Goal: Task Accomplishment & Management: Manage account settings

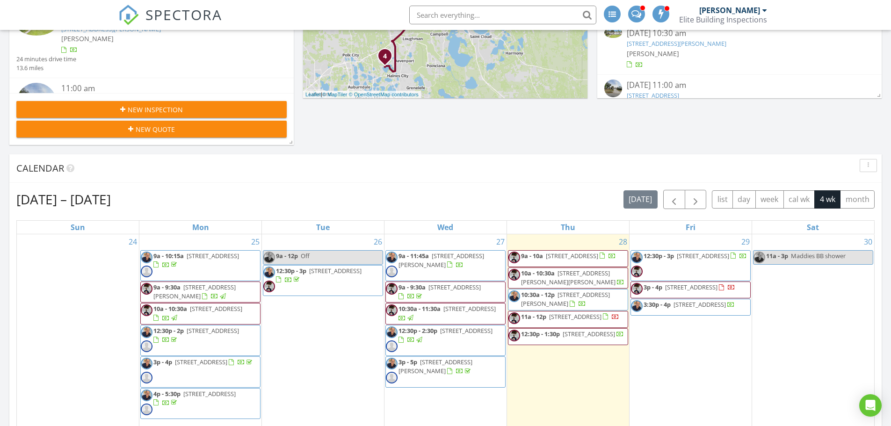
scroll to position [327, 0]
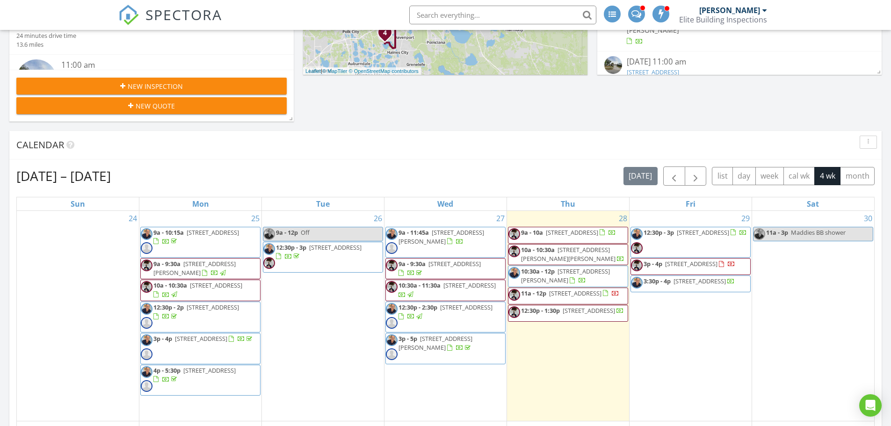
click at [581, 303] on span "11a - 12p 1018 Moccasin Run Rd, Oviedo 32765" at bounding box center [564, 296] width 111 height 14
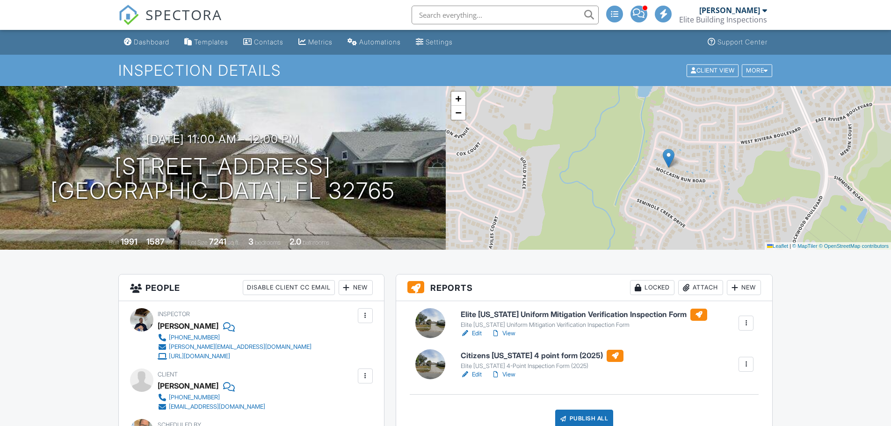
click at [540, 312] on h6 "Elite [US_STATE] Uniform Mitigation Verification Inspection Form" at bounding box center [584, 315] width 247 height 12
drag, startPoint x: 0, startPoint y: 0, endPoint x: 530, endPoint y: 357, distance: 638.8
click at [530, 357] on h6 "Citizens Florida 4 point form (2025)" at bounding box center [542, 356] width 163 height 12
click at [582, 410] on div "Publish All" at bounding box center [584, 419] width 58 height 18
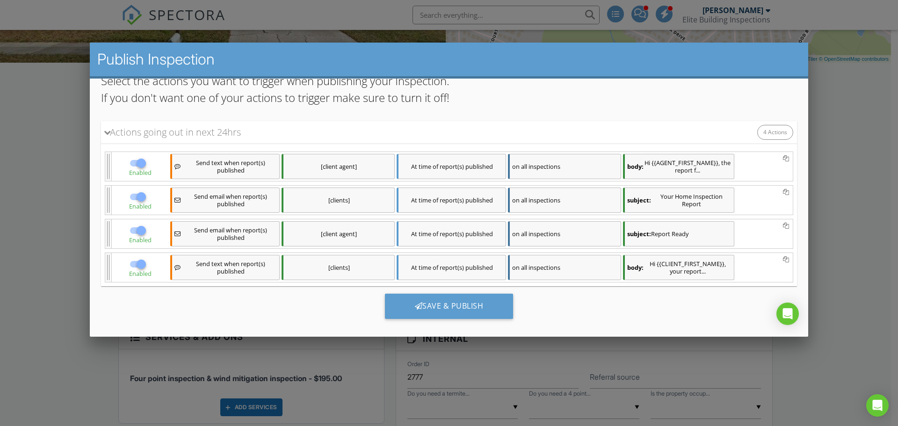
scroll to position [108, 0]
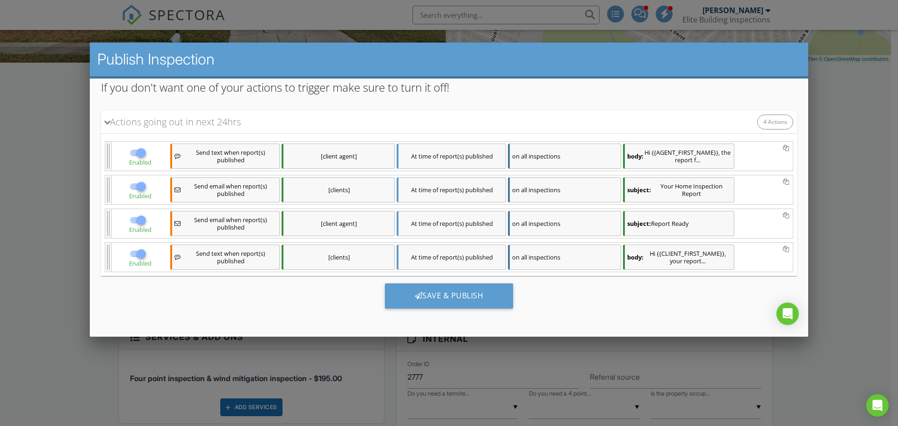
click at [366, 189] on div "[clients]" at bounding box center [338, 189] width 113 height 25
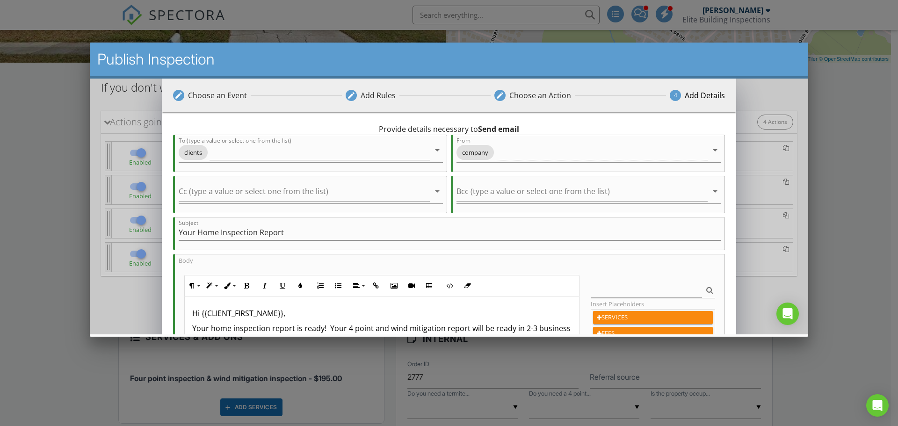
scroll to position [140, 0]
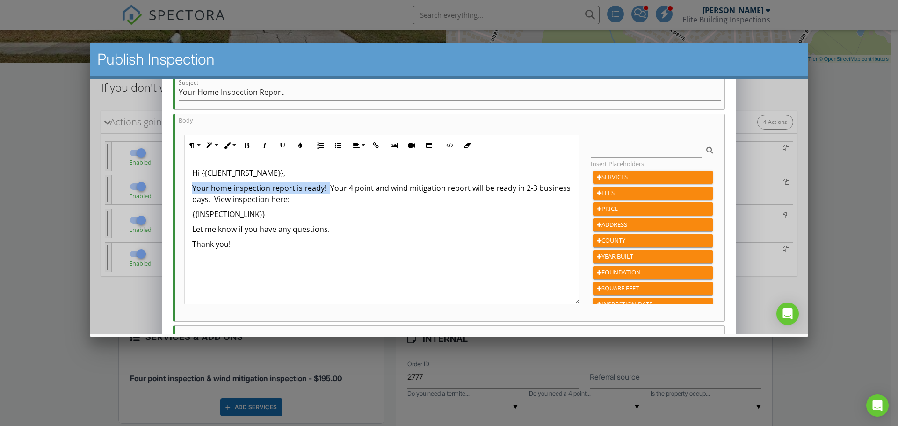
drag, startPoint x: 327, startPoint y: 187, endPoint x: 190, endPoint y: 188, distance: 137.1
click at [190, 188] on div "Hi {{CLIENT_FIRST_NAME}}, Your home inspection report is ready! Your 4 point an…" at bounding box center [382, 230] width 395 height 148
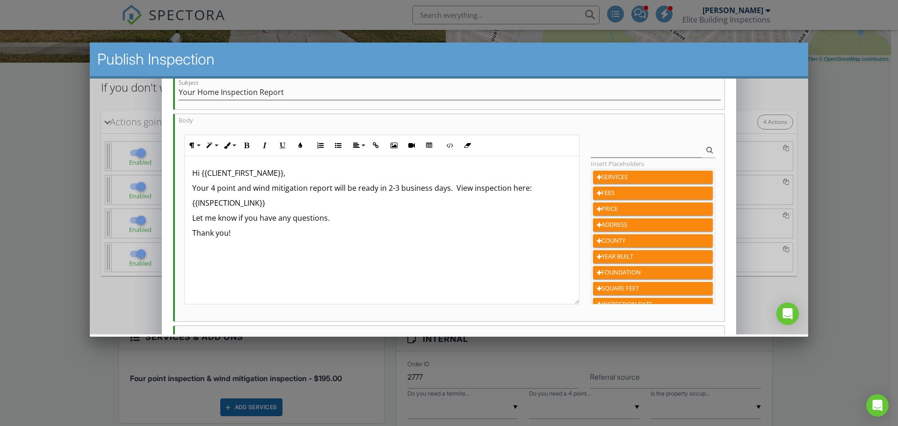
click at [447, 189] on p "Your 4 point and wind mitigation report will be ready in 2-3 business days. Vie…" at bounding box center [382, 187] width 380 height 11
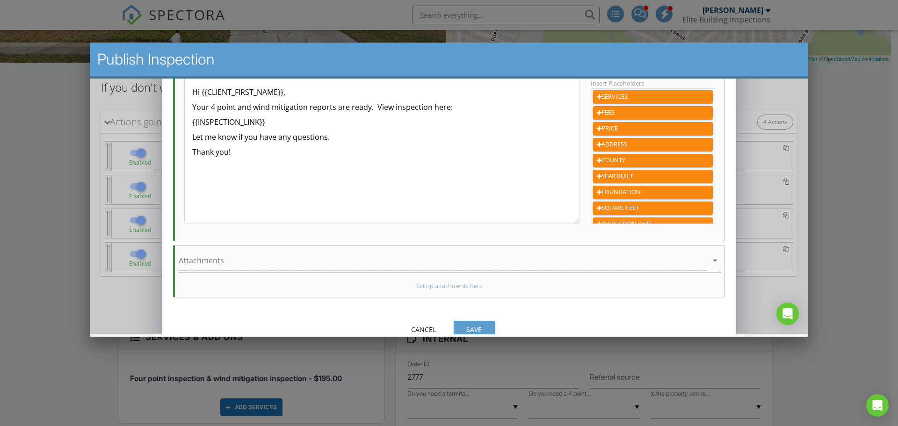
scroll to position [236, 0]
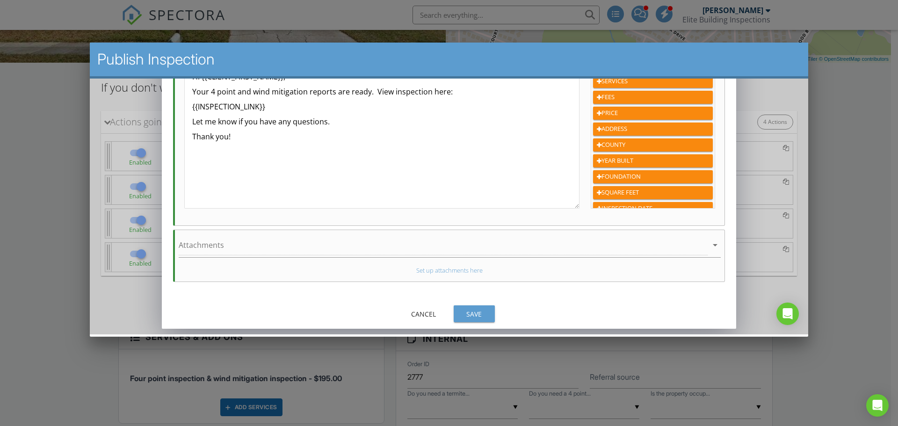
click at [471, 313] on div "Save" at bounding box center [474, 314] width 26 height 10
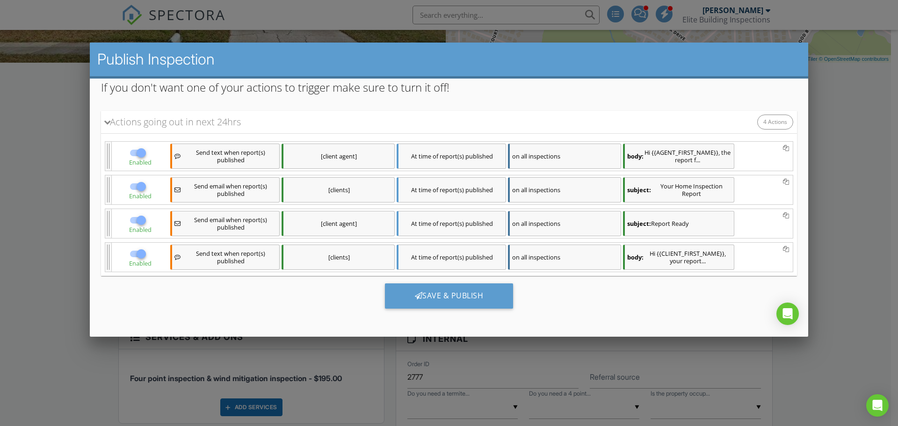
click at [369, 224] on div "[client agent]" at bounding box center [338, 223] width 113 height 25
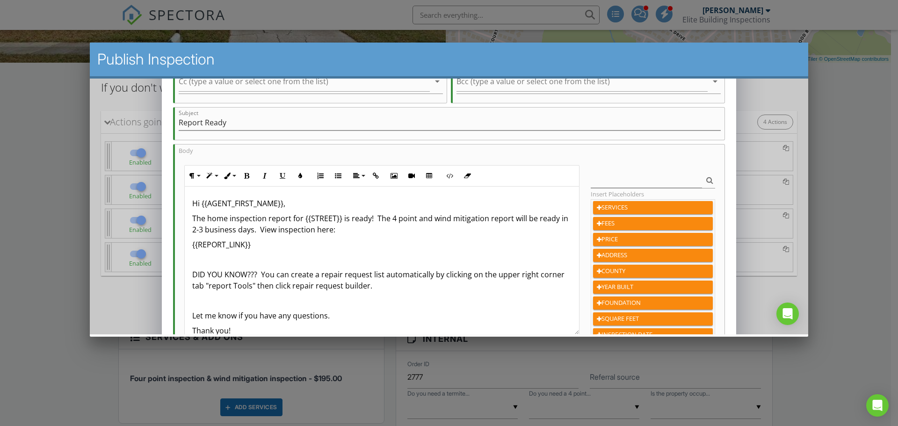
scroll to position [140, 0]
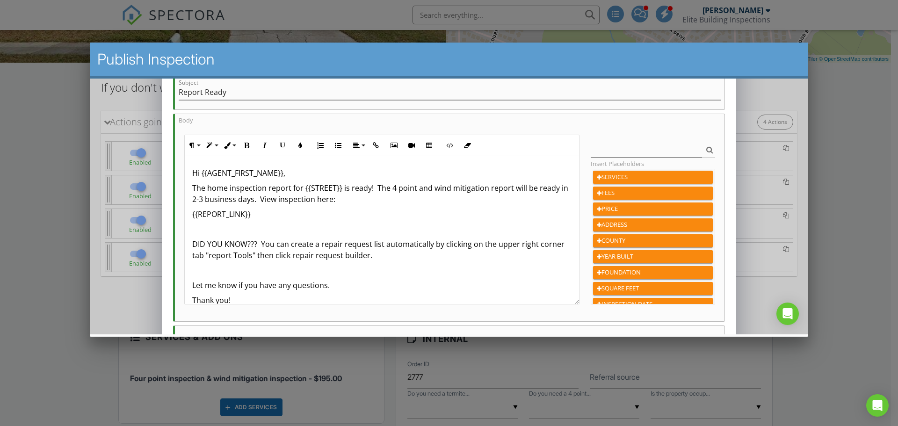
click at [376, 187] on p "The home inspection report for {{STREET}} is ready! The 4 point and wind mitiga…" at bounding box center [382, 193] width 380 height 22
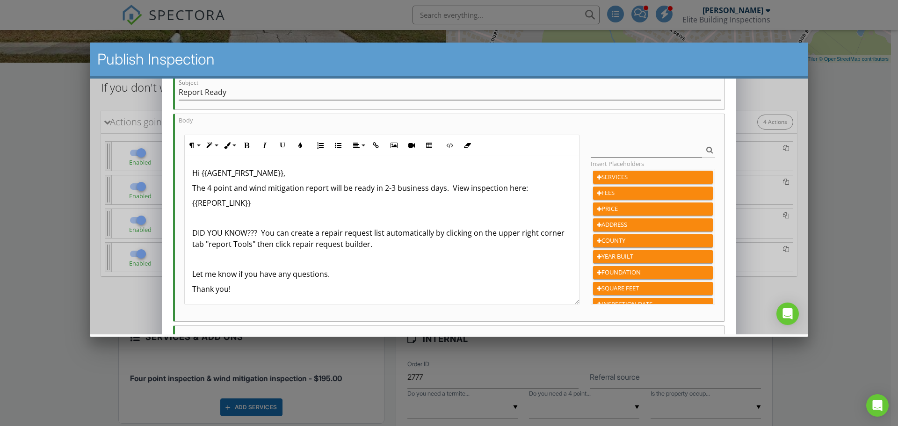
click at [444, 189] on p "The 4 point and wind mitigation report will be ready in 2-3 business days. View…" at bounding box center [382, 187] width 380 height 11
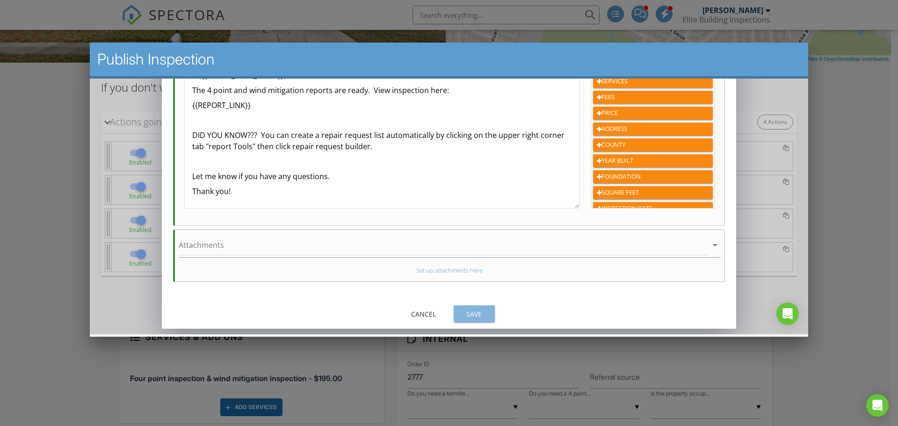
click at [478, 313] on div "Save" at bounding box center [474, 314] width 26 height 10
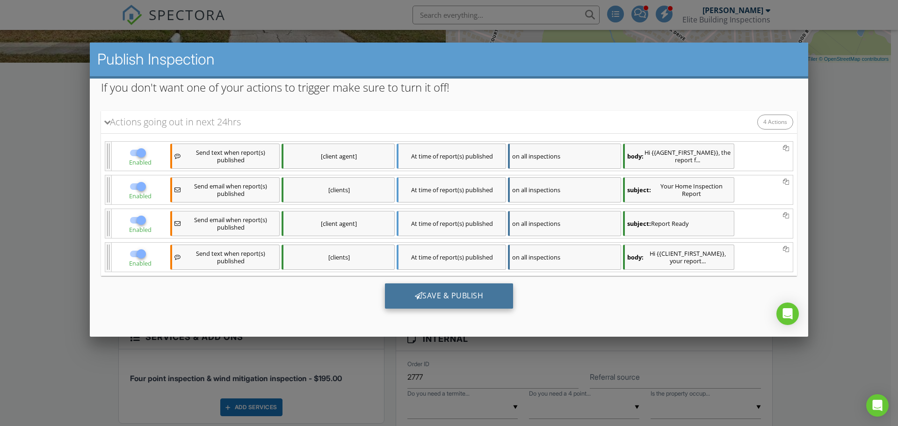
click at [442, 297] on div "Save & Publish" at bounding box center [449, 296] width 129 height 25
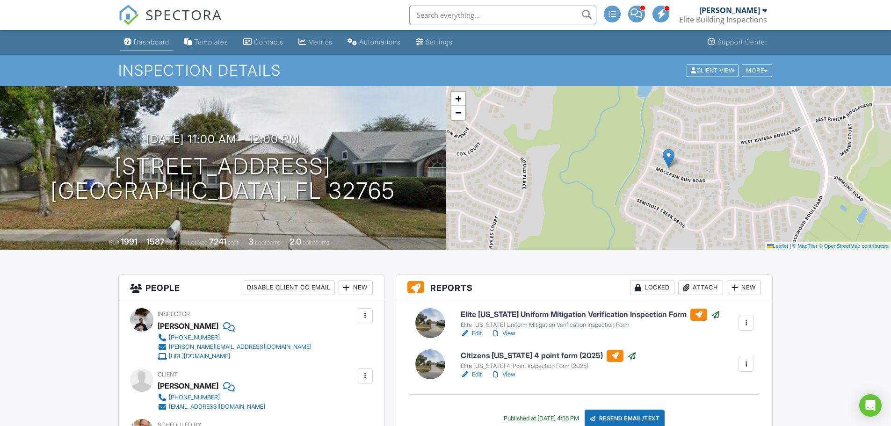
click at [149, 42] on div "Dashboard" at bounding box center [152, 42] width 36 height 8
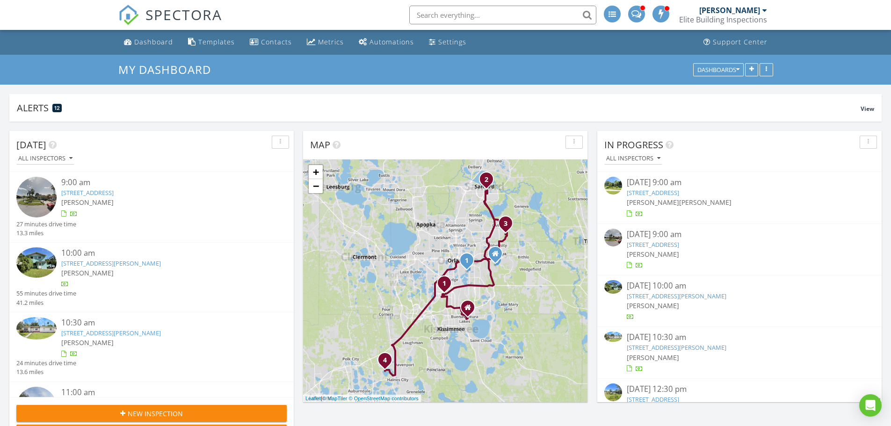
scroll to position [178, 284]
click at [686, 297] on link "804 Rosalia Dr, Sanford, FL 32771" at bounding box center [677, 296] width 100 height 8
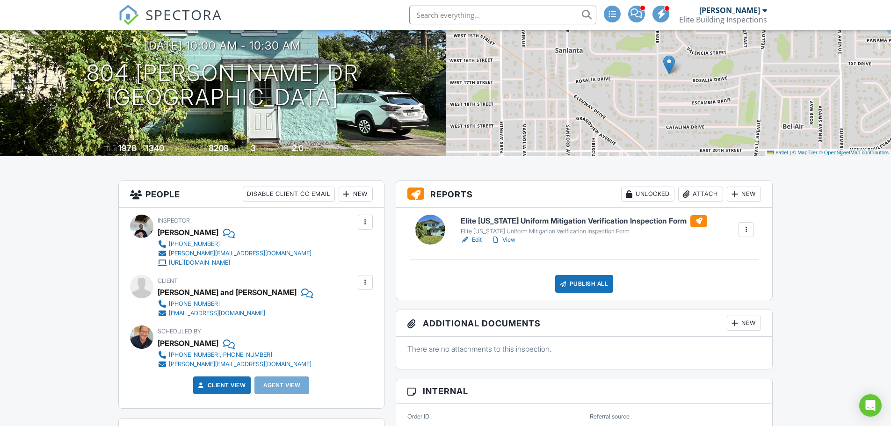
click at [559, 222] on h6 "Elite [US_STATE] Uniform Mitigation Verification Inspection Form" at bounding box center [584, 221] width 247 height 12
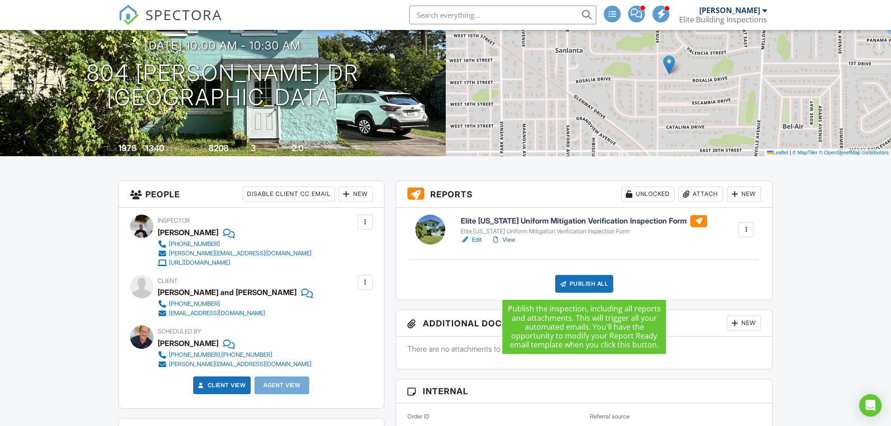
click at [574, 284] on div "Publish All" at bounding box center [584, 284] width 58 height 18
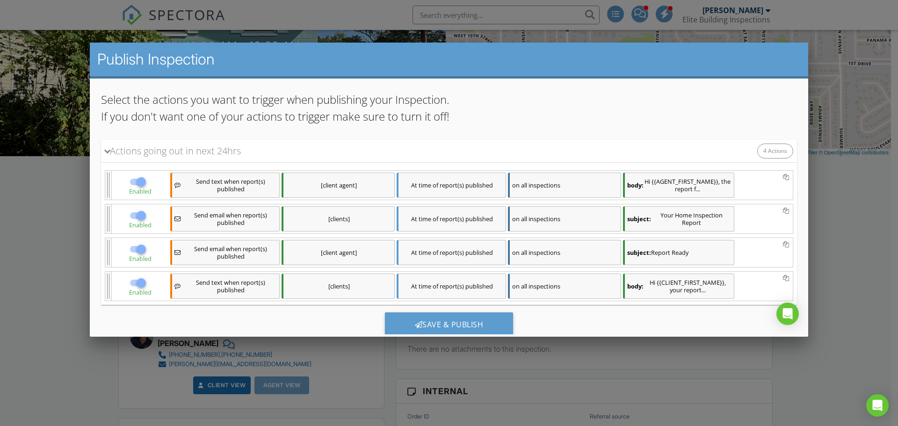
scroll to position [89, 0]
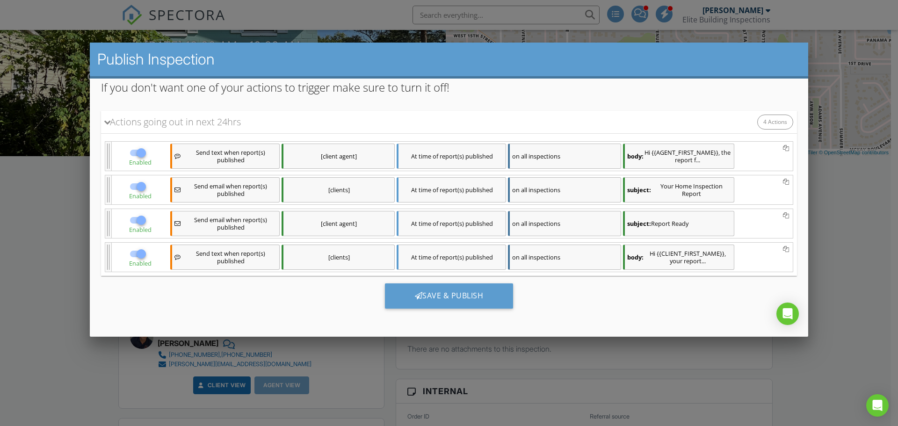
click at [373, 192] on div "[clients]" at bounding box center [338, 189] width 113 height 25
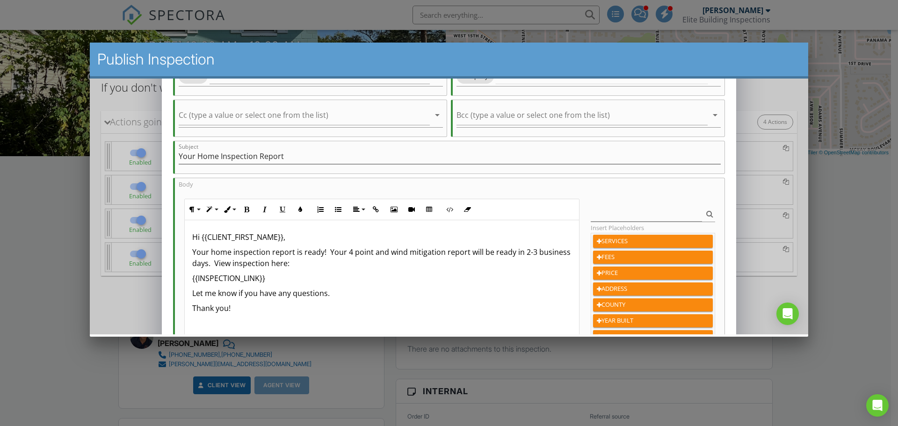
scroll to position [94, 0]
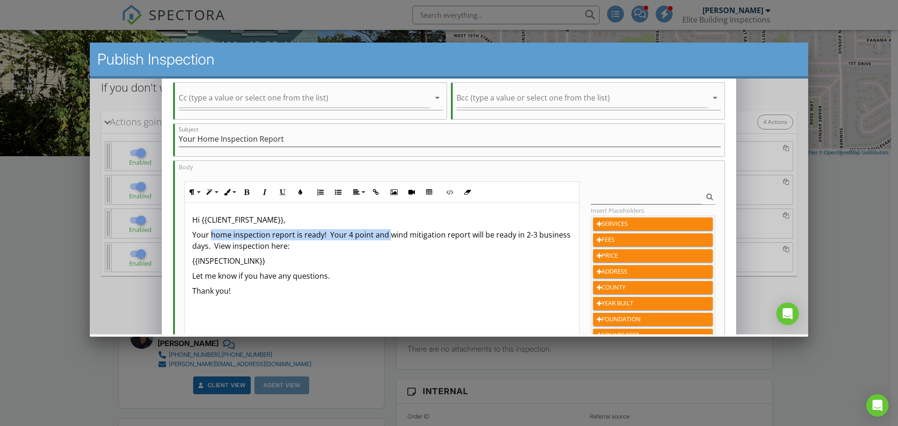
drag, startPoint x: 387, startPoint y: 235, endPoint x: 212, endPoint y: 236, distance: 175.0
click at [212, 236] on p "Your home inspection report is ready! Your 4 point and wind mitigation report w…" at bounding box center [382, 240] width 380 height 22
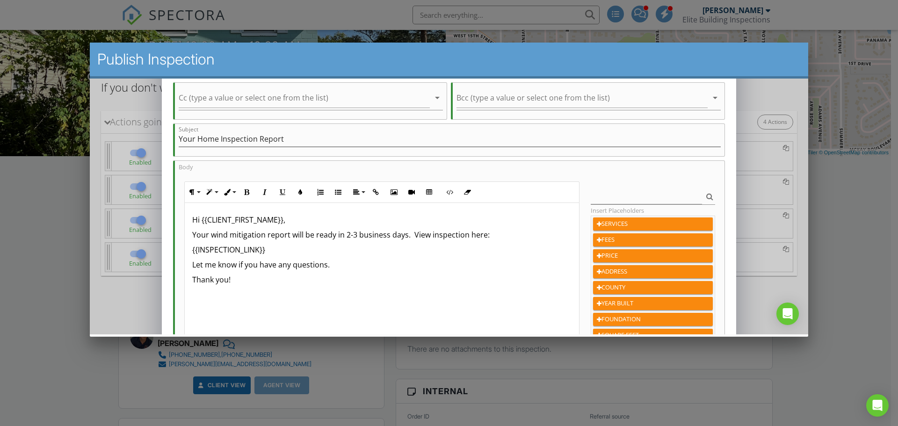
click at [405, 237] on p "Your wind mitigation report will be ready in 2-3 business days. View inspection…" at bounding box center [382, 234] width 380 height 11
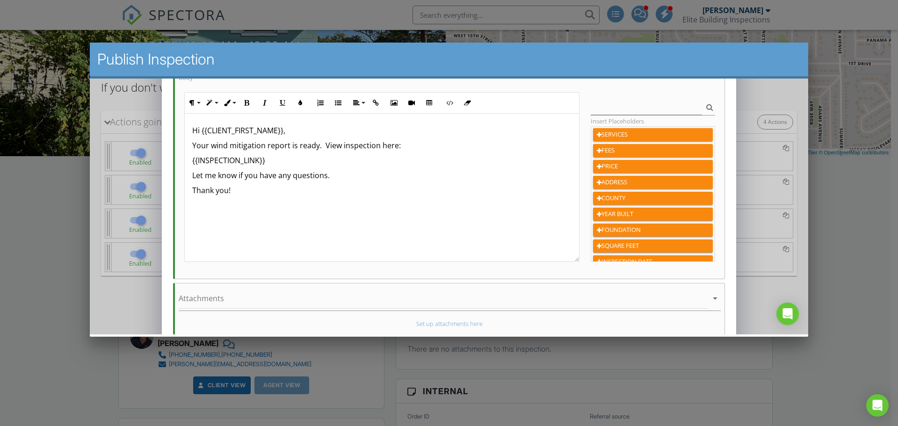
scroll to position [236, 0]
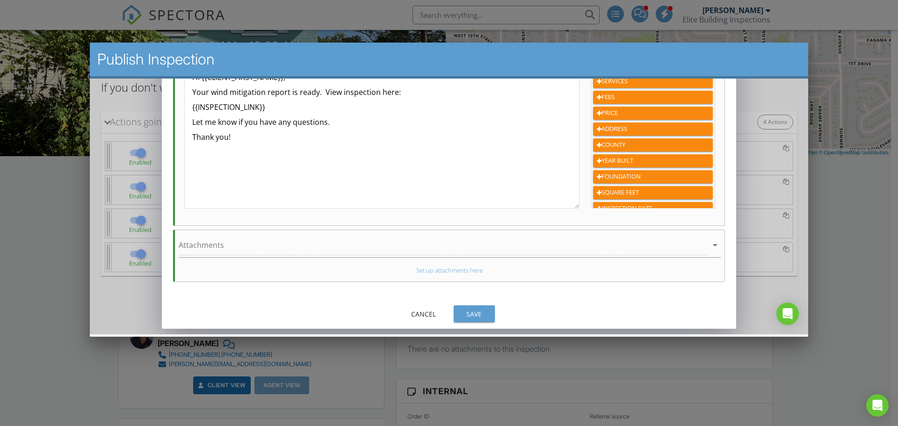
click at [469, 314] on div "Save" at bounding box center [474, 314] width 26 height 10
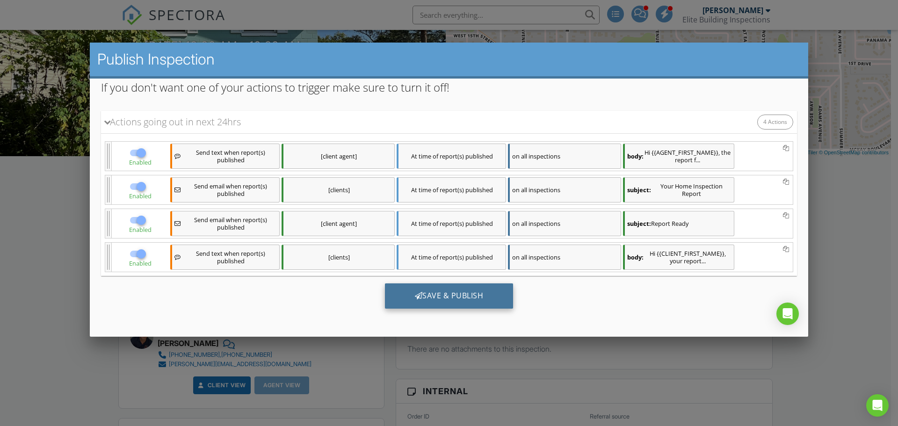
click at [439, 295] on div "Save & Publish" at bounding box center [449, 296] width 129 height 25
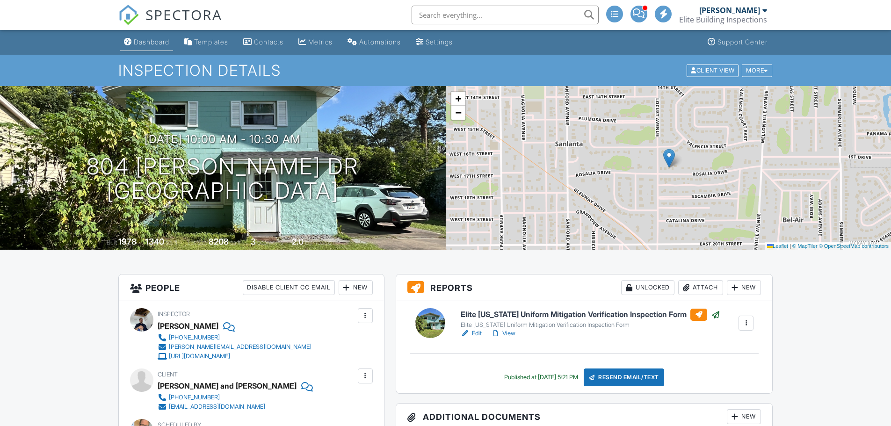
drag, startPoint x: 0, startPoint y: 0, endPoint x: 154, endPoint y: 42, distance: 160.0
click at [154, 42] on div "Dashboard" at bounding box center [152, 42] width 36 height 8
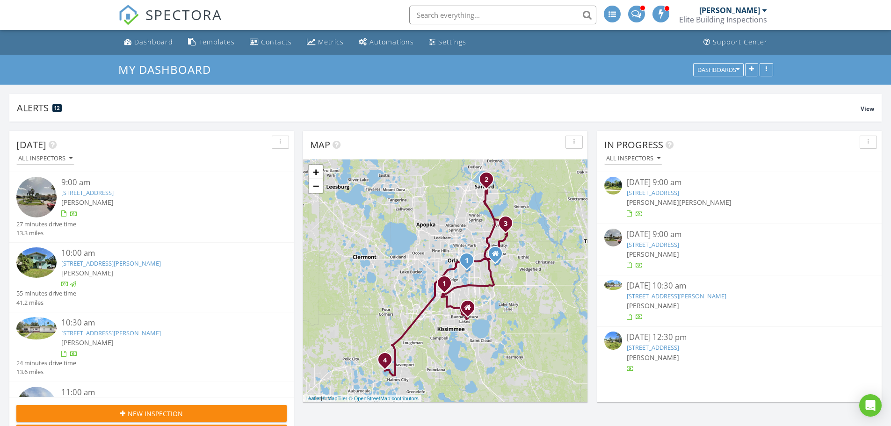
scroll to position [178, 284]
click at [679, 242] on link "[STREET_ADDRESS]" at bounding box center [653, 244] width 52 height 8
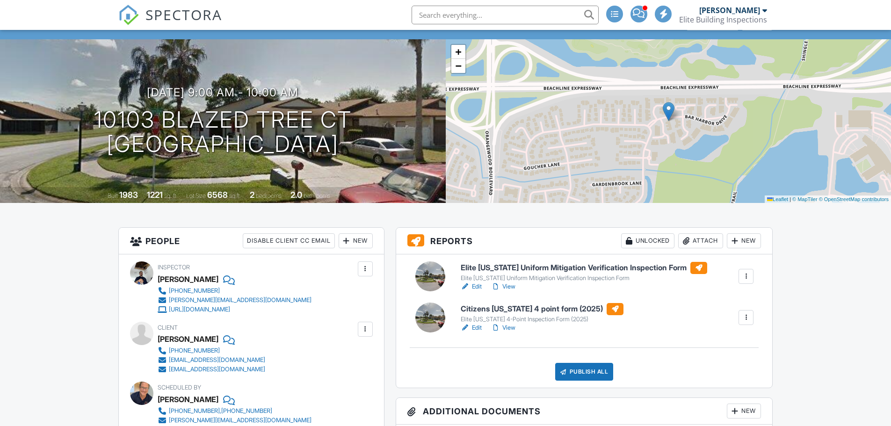
click at [553, 268] on h6 "Elite [US_STATE] Uniform Mitigation Verification Inspection Form" at bounding box center [584, 268] width 247 height 12
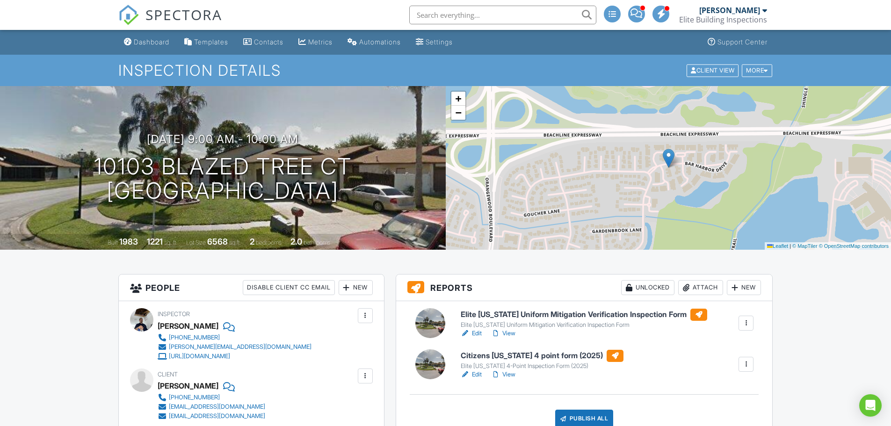
click at [532, 358] on h6 "Citizens [US_STATE] 4 point form (2025)" at bounding box center [542, 356] width 163 height 12
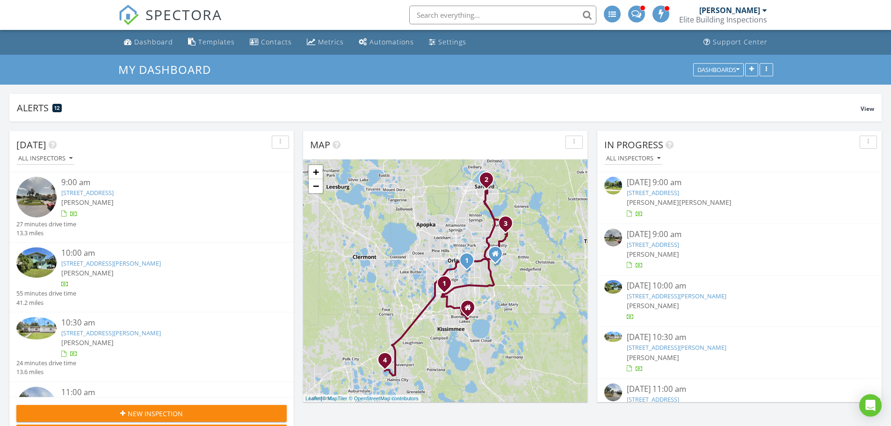
scroll to position [1310, 906]
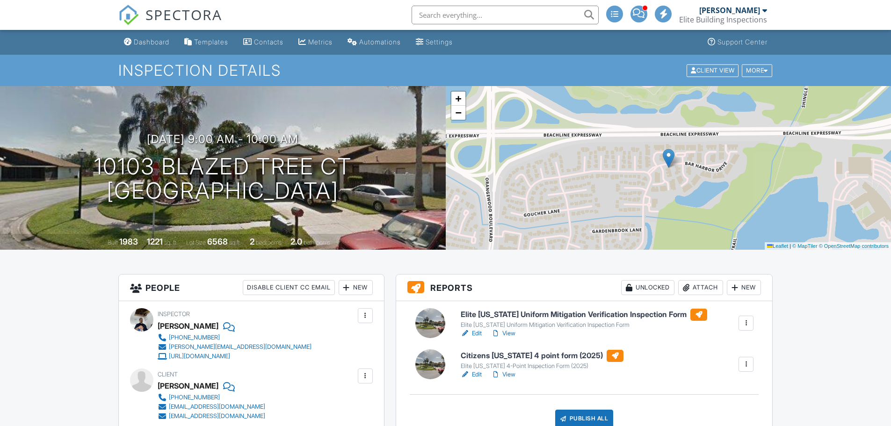
click at [549, 309] on h6 "Elite [US_STATE] Uniform Mitigation Verification Inspection Form" at bounding box center [584, 315] width 247 height 12
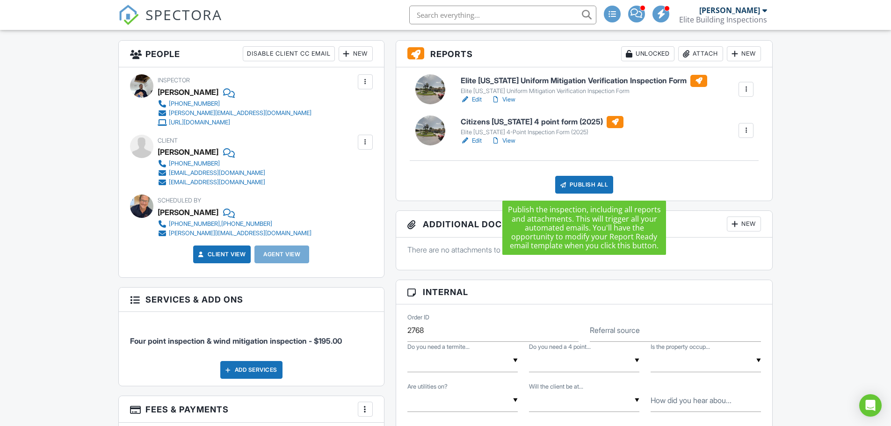
click at [583, 183] on div "Publish All" at bounding box center [584, 185] width 58 height 18
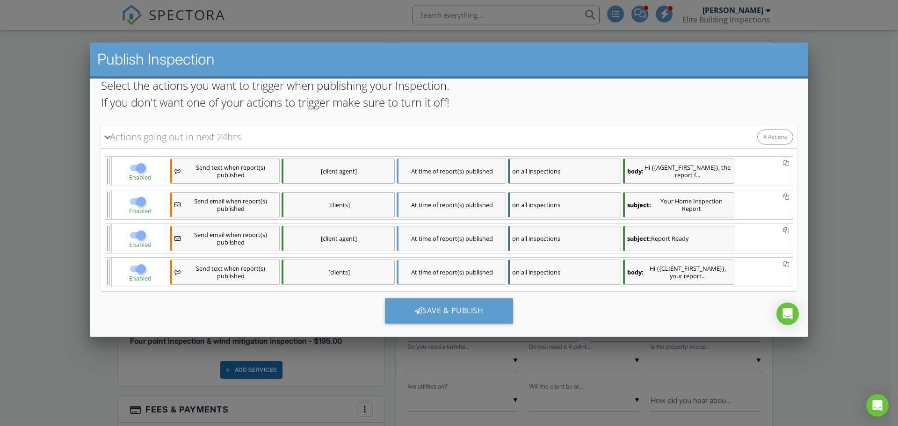
scroll to position [108, 0]
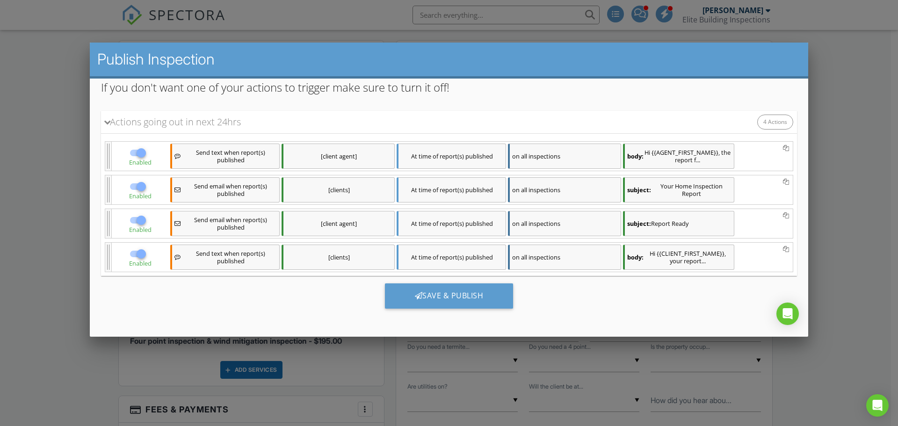
click at [369, 187] on div "[clients]" at bounding box center [338, 189] width 113 height 25
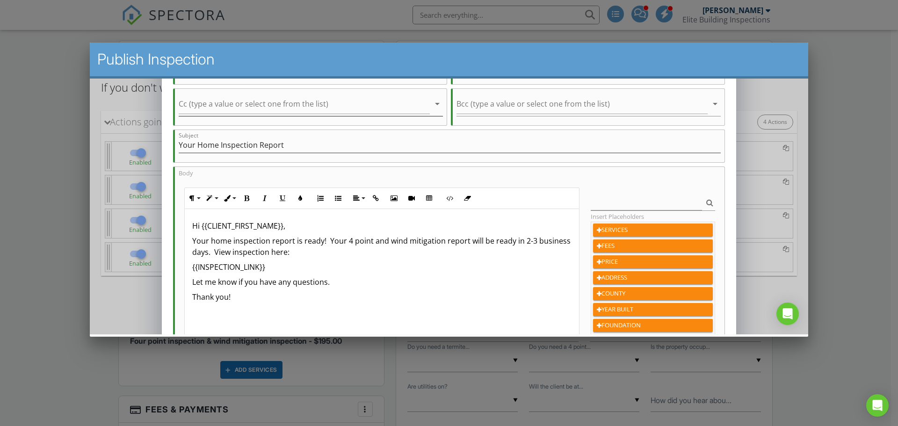
scroll to position [94, 0]
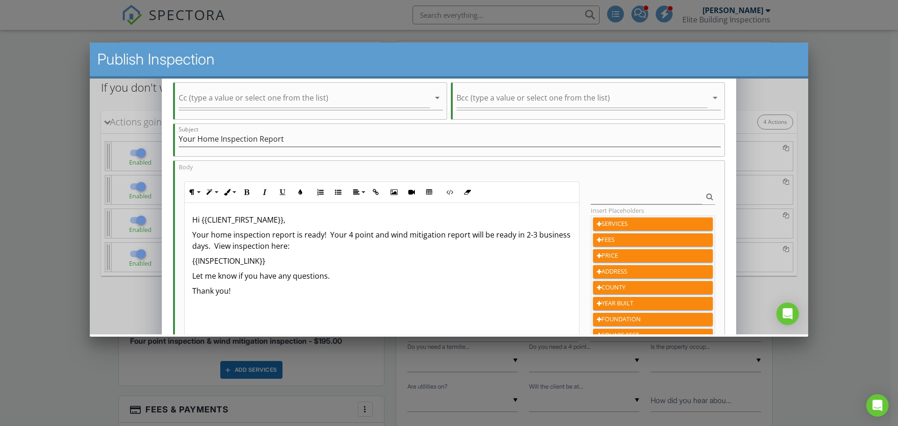
click at [328, 235] on p "Your home inspection report is ready! Your 4 point and wind mitigation report w…" at bounding box center [382, 240] width 380 height 22
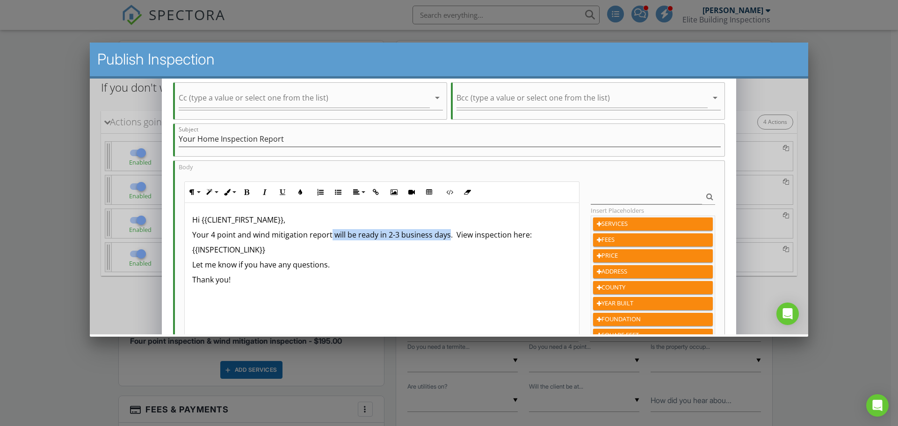
drag, startPoint x: 447, startPoint y: 236, endPoint x: 329, endPoint y: 236, distance: 117.4
click at [329, 236] on p "Your 4 point and wind mitigation report will be ready in 2-3 business days. Vie…" at bounding box center [382, 234] width 380 height 11
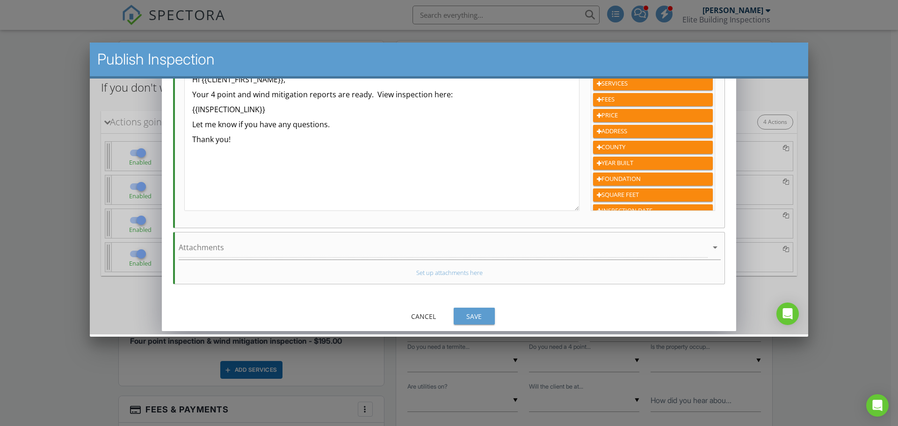
scroll to position [236, 0]
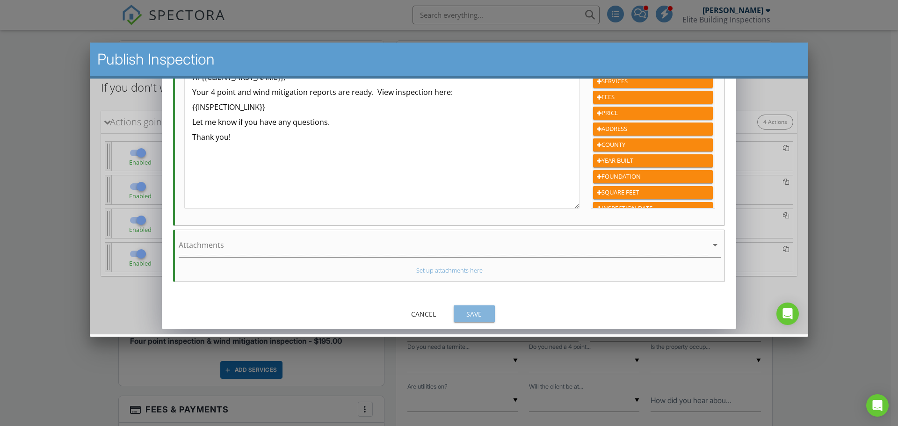
click at [471, 309] on div "Save" at bounding box center [474, 314] width 26 height 10
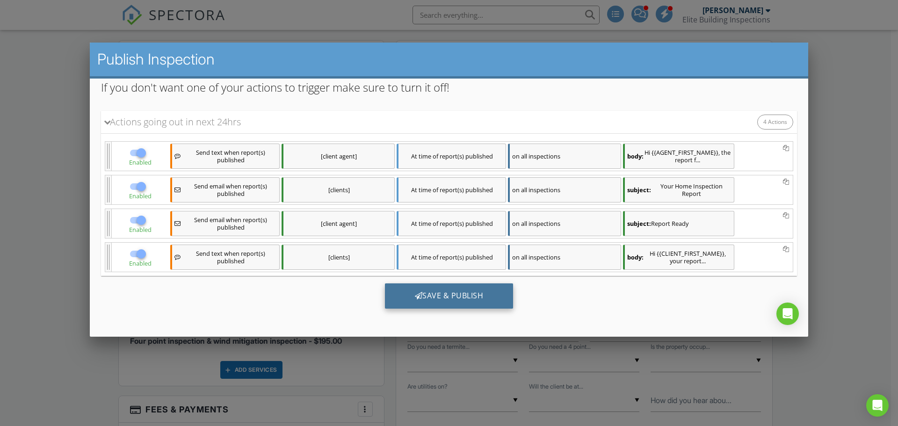
click at [454, 290] on div "Save & Publish" at bounding box center [449, 296] width 129 height 25
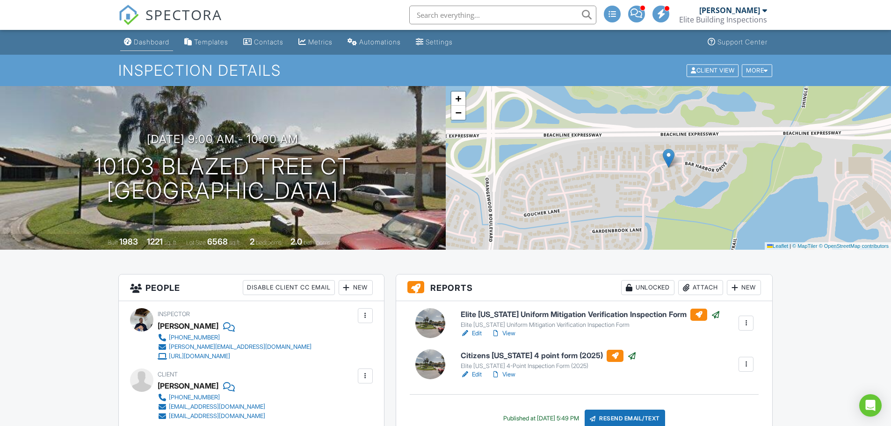
click at [157, 40] on div "Dashboard" at bounding box center [152, 42] width 36 height 8
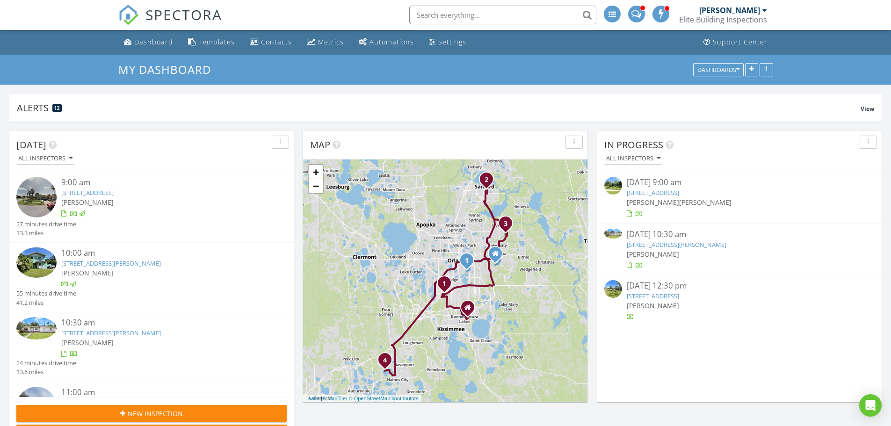
click at [674, 243] on link "[STREET_ADDRESS][PERSON_NAME]" at bounding box center [677, 244] width 100 height 8
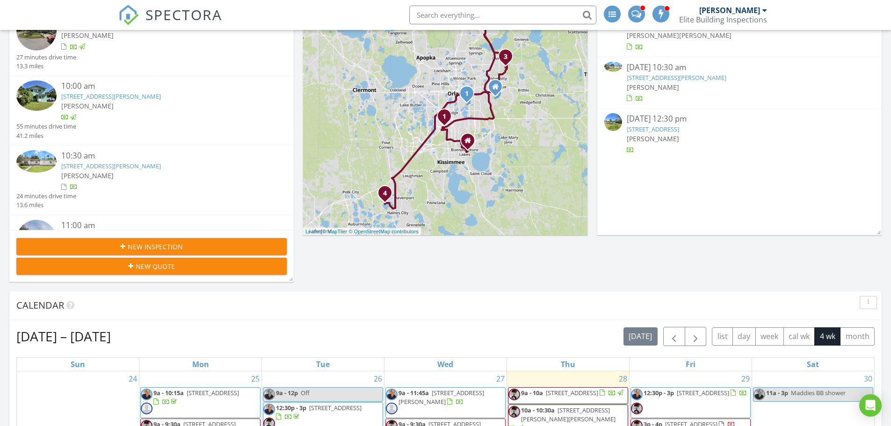
scroll to position [234, 0]
